Goal: Information Seeking & Learning: Learn about a topic

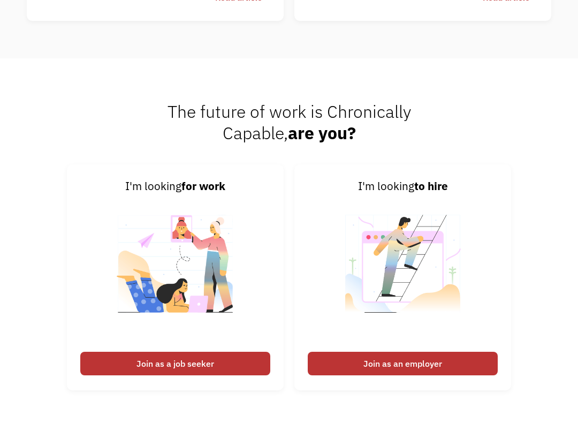
scroll to position [2511, 0]
click at [238, 366] on div "Join as a job seeker" at bounding box center [175, 363] width 190 height 24
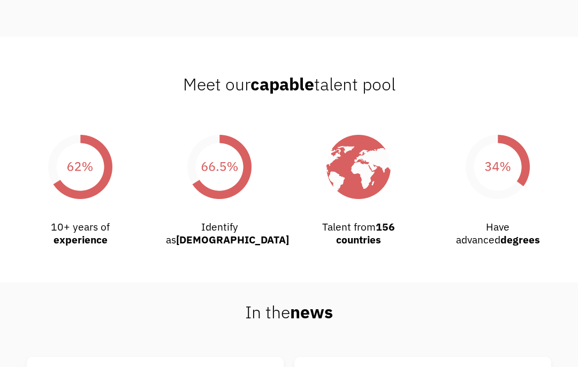
scroll to position [1804, 0]
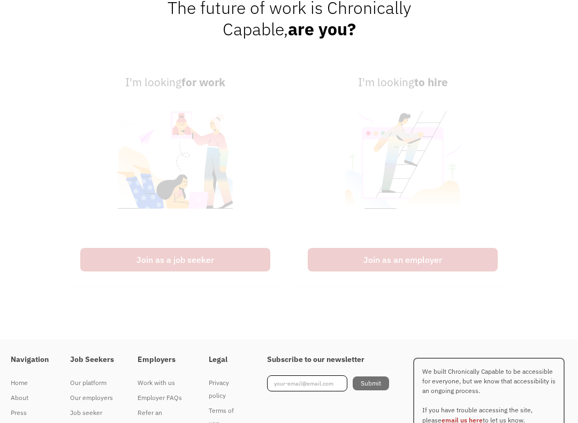
scroll to position [2692, 0]
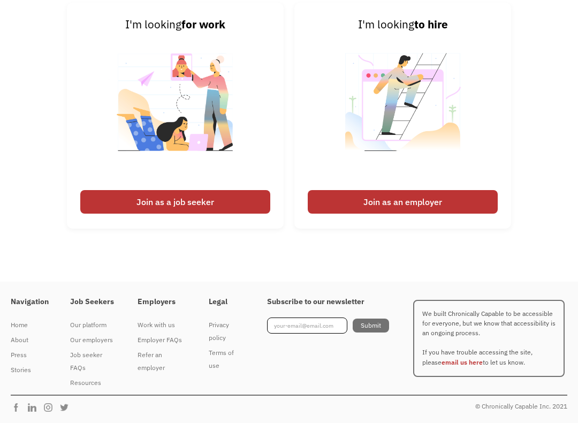
click at [233, 202] on div "Join as a job seeker" at bounding box center [175, 202] width 190 height 24
click at [159, 213] on div "Join as a job seeker" at bounding box center [175, 202] width 190 height 24
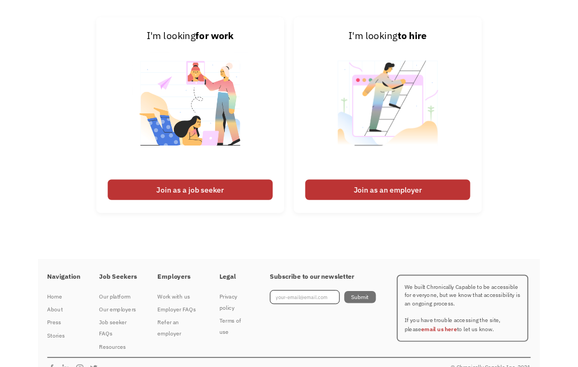
scroll to position [2560, 0]
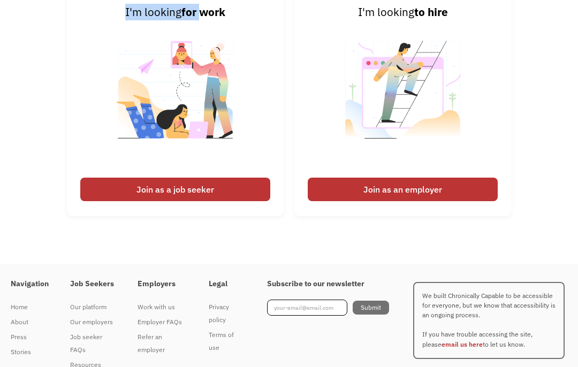
click at [240, 201] on div "Join as a job seeker" at bounding box center [175, 190] width 190 height 24
click at [249, 201] on div "Join as a job seeker" at bounding box center [175, 190] width 190 height 24
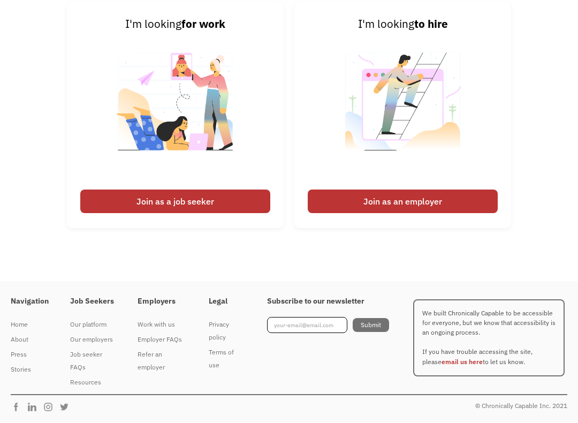
scroll to position [2692, 0]
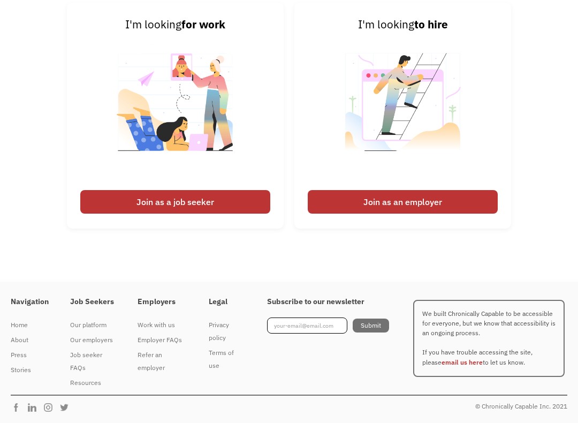
click at [86, 366] on div "Job seeker FAQs" at bounding box center [93, 361] width 46 height 26
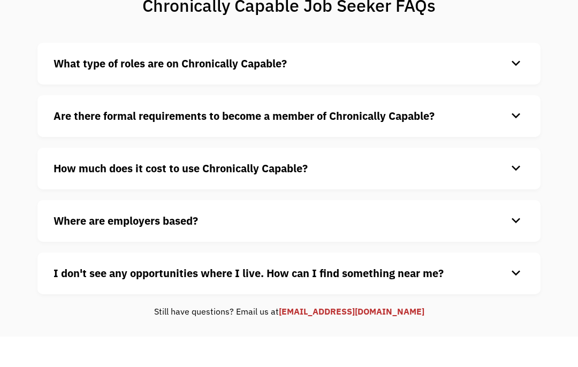
scroll to position [96, 0]
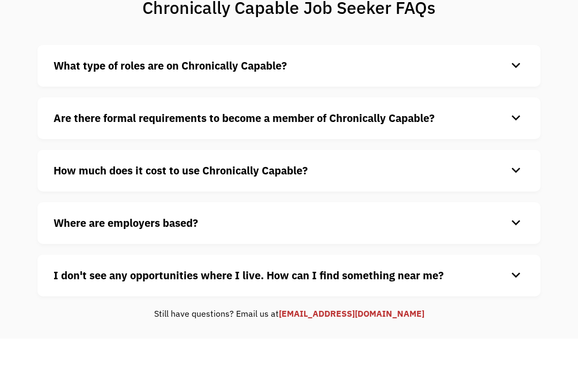
click at [107, 79] on div "What type of roles are on Chronically Capable? keyboard_arrow_down We offer a r…" at bounding box center [288, 66] width 503 height 42
click at [144, 62] on strong "What type of roles are on Chronically Capable?" at bounding box center [169, 65] width 233 height 14
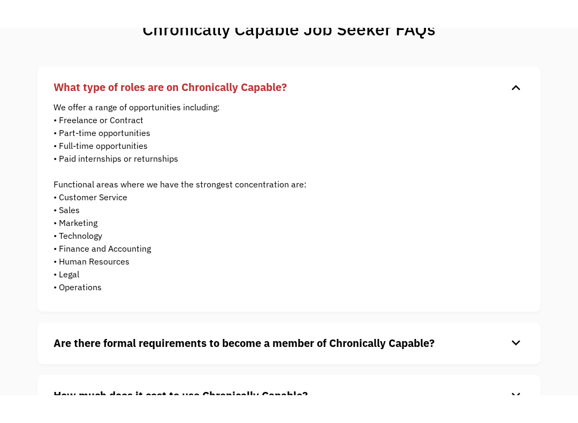
scroll to position [133, 0]
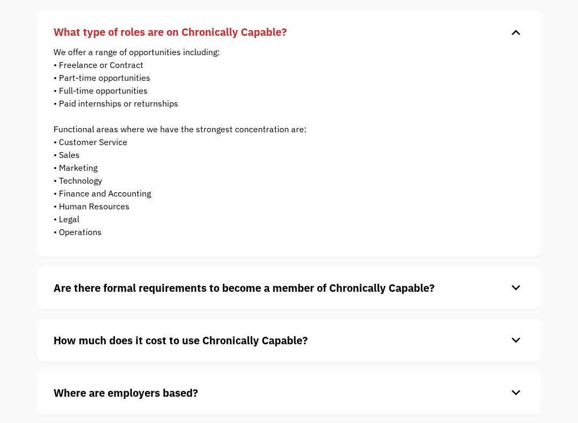
click at [11, 80] on div "Chronically Capable Job Seeker FAQs What type of roles are on Chronically Capab…" at bounding box center [289, 226] width 578 height 569
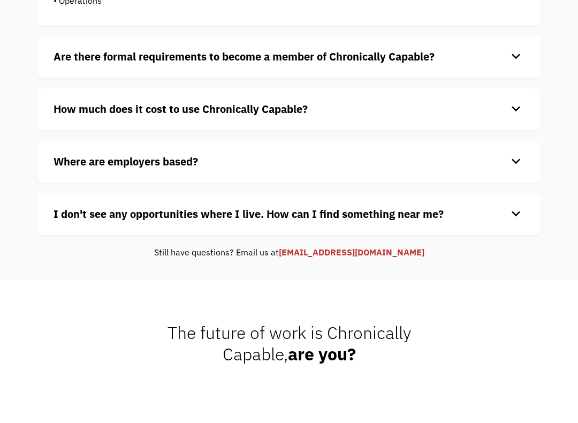
scroll to position [365, 0]
click at [67, 72] on div "Are there formal requirements to become a member of Chronically Capable? keyboa…" at bounding box center [288, 56] width 503 height 42
click at [81, 56] on strong "Are there formal requirements to become a member of Chronically Capable?" at bounding box center [243, 56] width 381 height 14
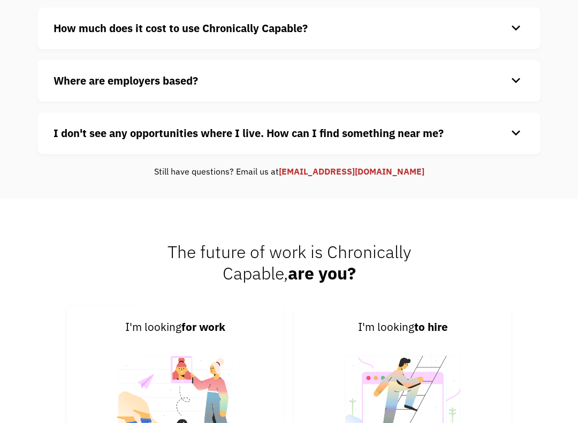
scroll to position [481, 0]
click at [75, 26] on strong "How much does it cost to use Chronically Capable?" at bounding box center [180, 28] width 254 height 14
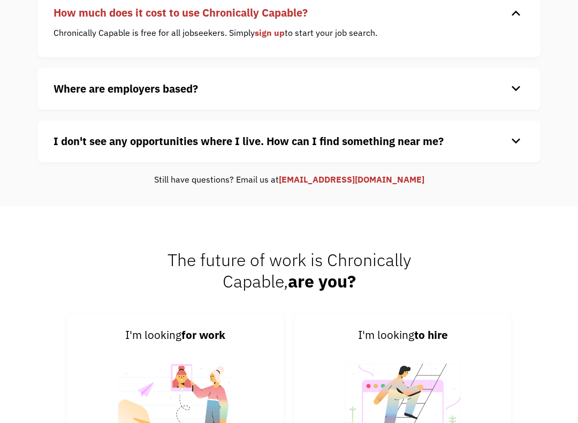
scroll to position [497, 0]
click at [67, 87] on strong "Where are employers based?" at bounding box center [125, 88] width 144 height 14
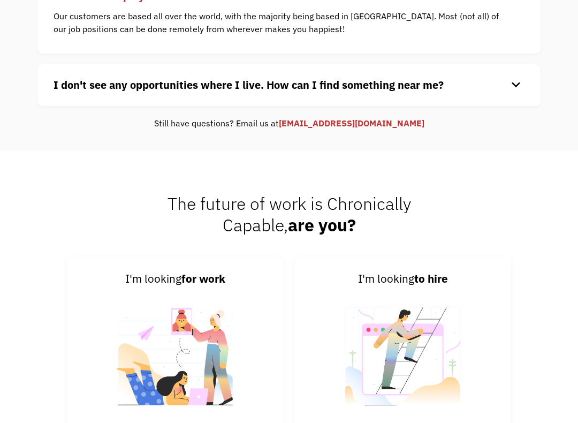
scroll to position [590, 0]
click at [509, 87] on div "keyboard_arrow_down" at bounding box center [515, 85] width 17 height 16
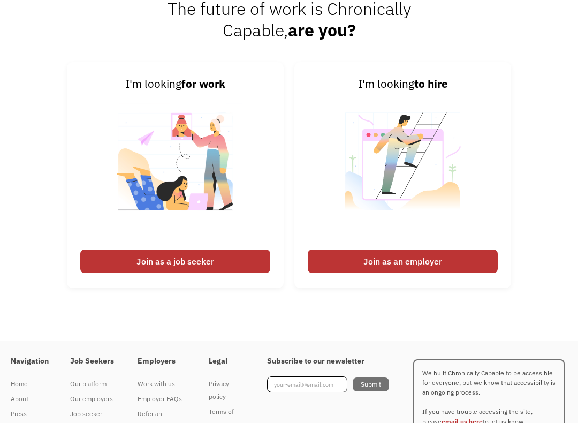
scroll to position [821, 0]
click at [242, 262] on div "Join as a job seeker" at bounding box center [175, 261] width 190 height 24
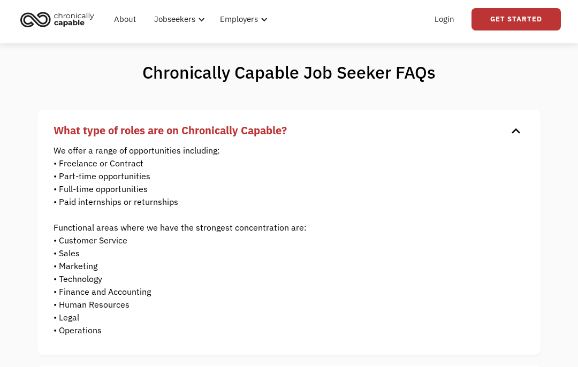
scroll to position [0, 0]
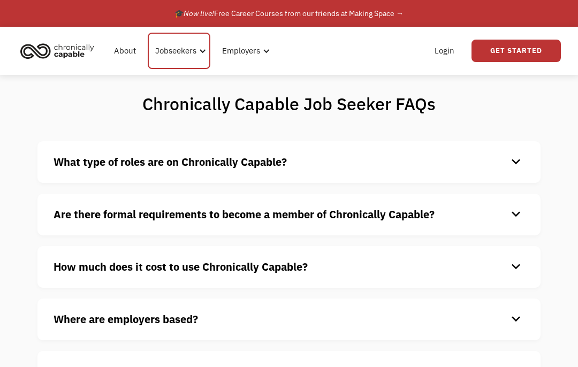
click at [190, 48] on div "Jobseekers" at bounding box center [175, 50] width 41 height 13
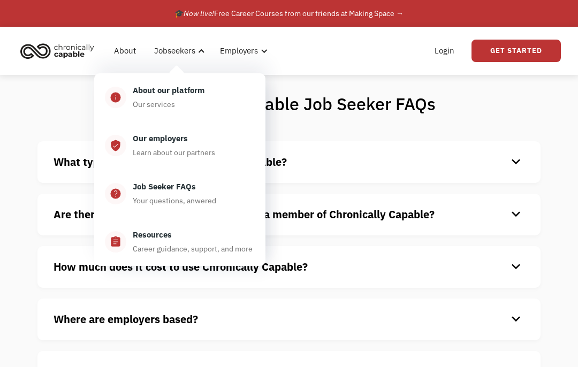
click at [181, 91] on div "About our platform" at bounding box center [169, 90] width 72 height 13
click at [184, 186] on div "Job Seeker FAQs" at bounding box center [164, 186] width 63 height 13
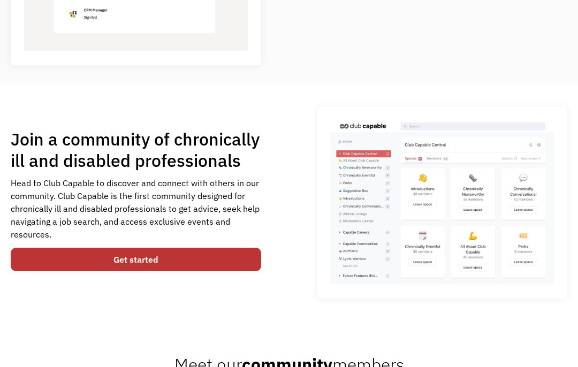
scroll to position [577, 0]
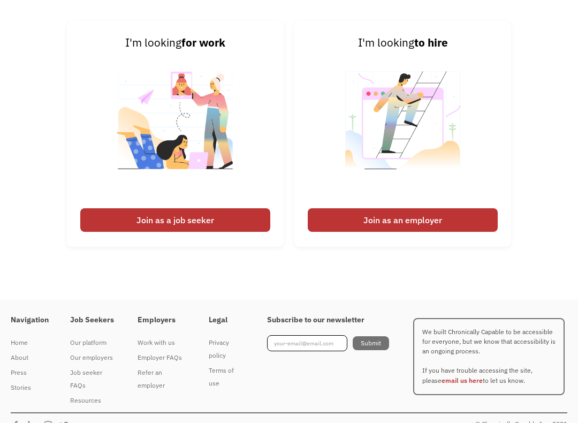
scroll to position [542, 0]
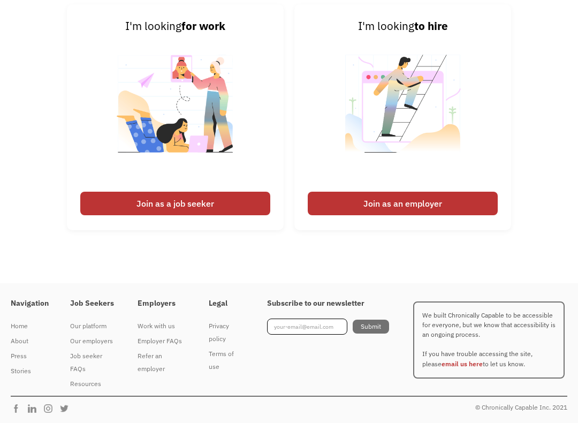
click at [91, 325] on div "Our platform" at bounding box center [93, 325] width 46 height 13
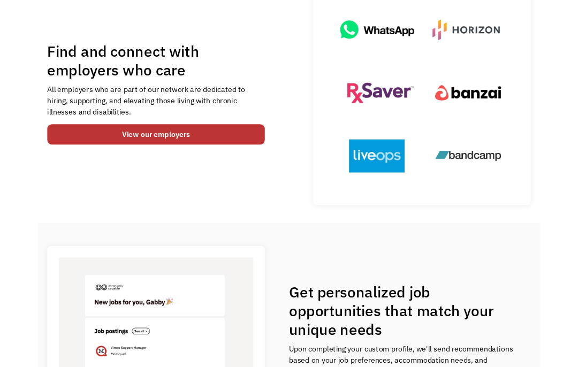
scroll to position [120, 0]
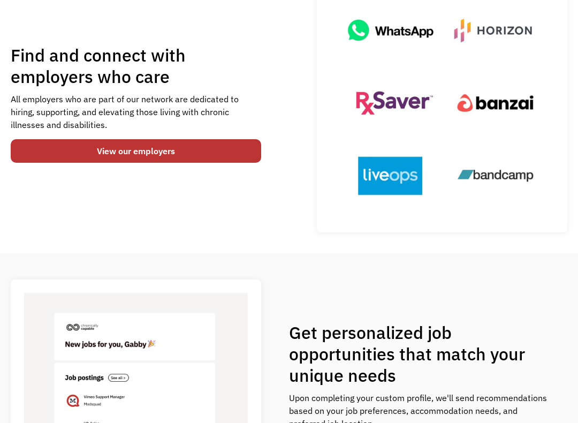
click at [104, 155] on link "View our employers" at bounding box center [136, 151] width 250 height 24
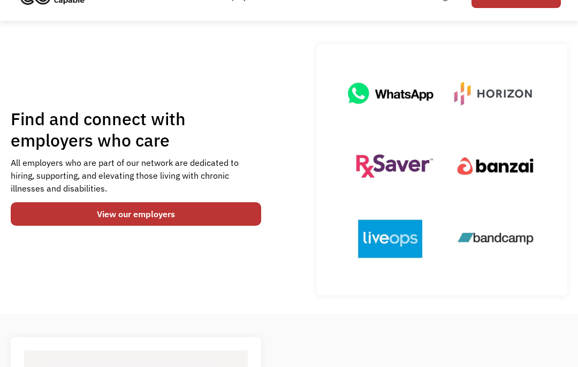
scroll to position [0, 0]
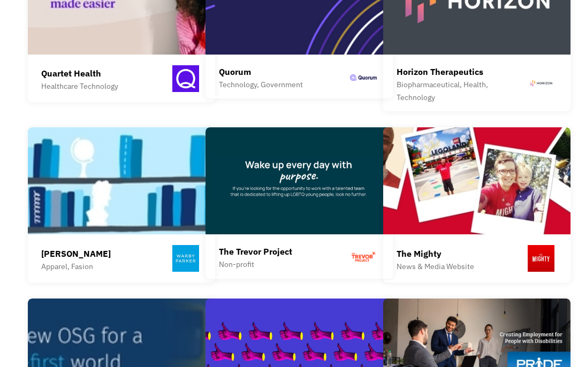
scroll to position [855, 0]
